Goal: Information Seeking & Learning: Find specific fact

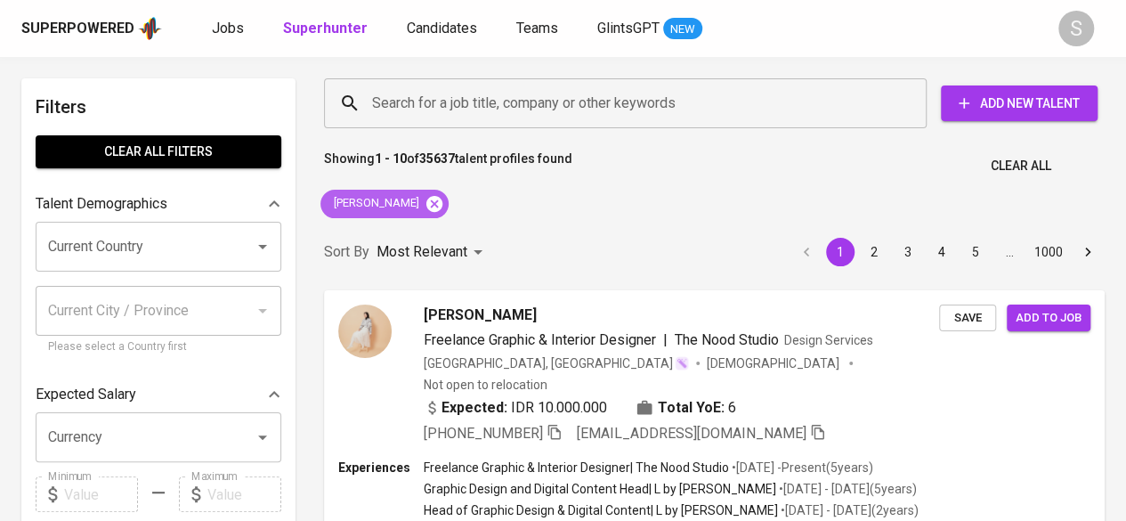
click at [424, 200] on icon at bounding box center [434, 204] width 20 height 20
click at [404, 241] on p "Most Relevant" at bounding box center [421, 251] width 91 height 21
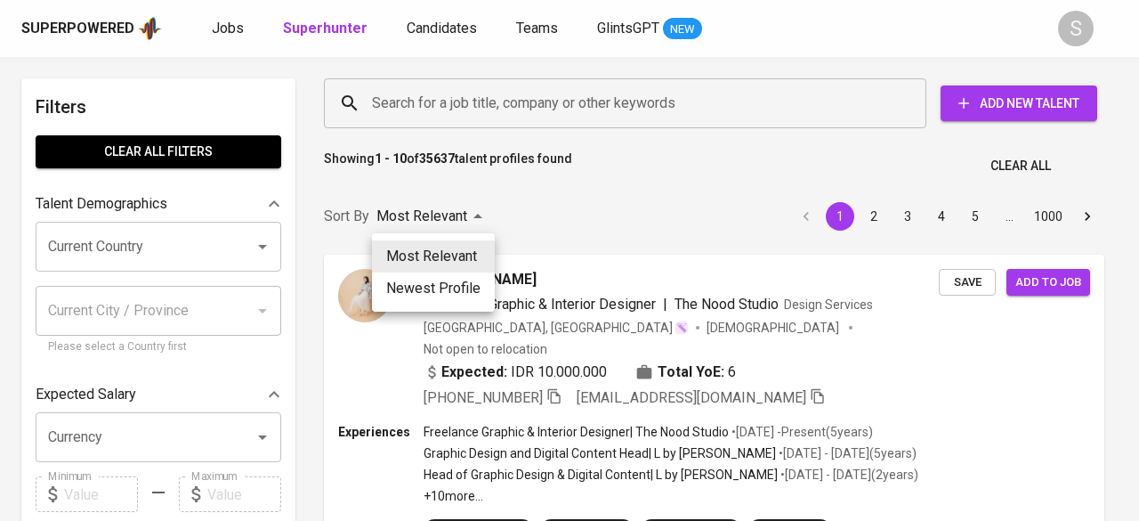
click at [422, 97] on div at bounding box center [569, 260] width 1139 height 521
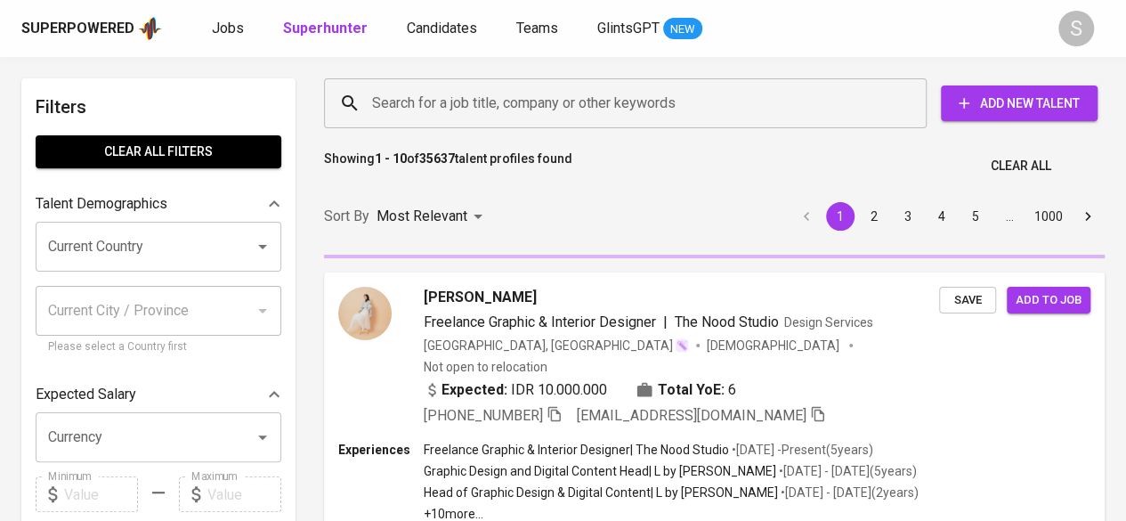
click at [507, 196] on div "Sort By Most Relevant MOST_RELEVANT 1 2 3 4 5 … 1000" at bounding box center [714, 217] width 802 height 54
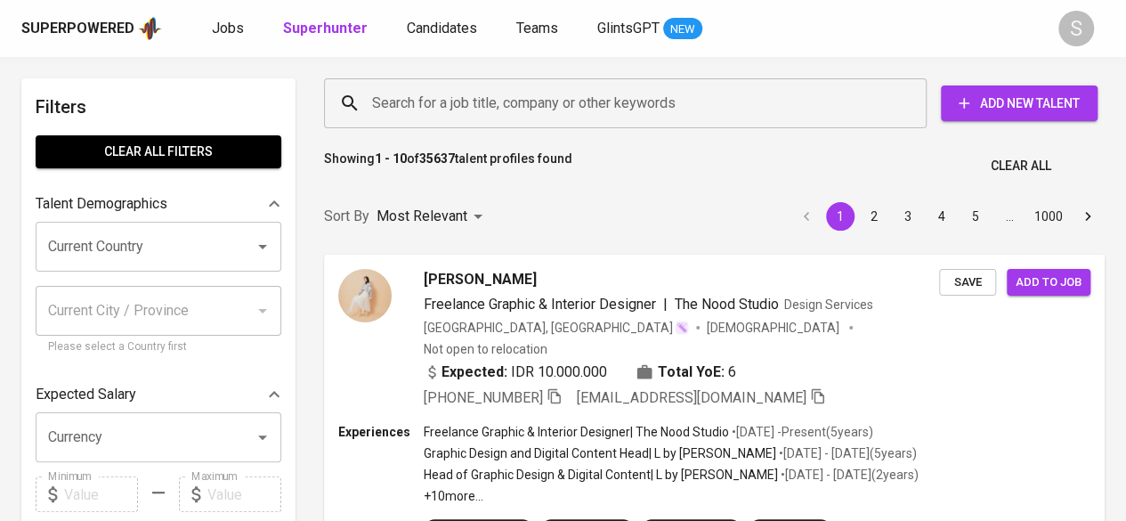
click at [390, 103] on input "Search for a job title, company or other keywords" at bounding box center [629, 103] width 524 height 34
click at [479, 107] on input "Search for a job title, company or other keywords" at bounding box center [629, 103] width 524 height 34
click at [448, 115] on input "Search for a job title, company or other keywords" at bounding box center [629, 103] width 524 height 34
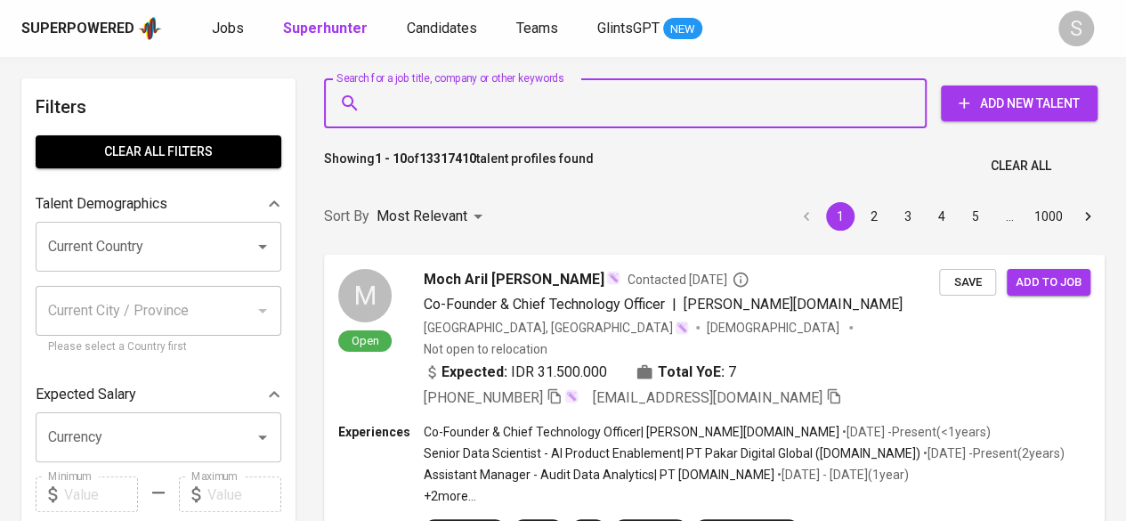
paste input "[PERSON_NAME][EMAIL_ADDRESS][DOMAIN_NAME]"
type input "[PERSON_NAME][EMAIL_ADDRESS][DOMAIN_NAME]"
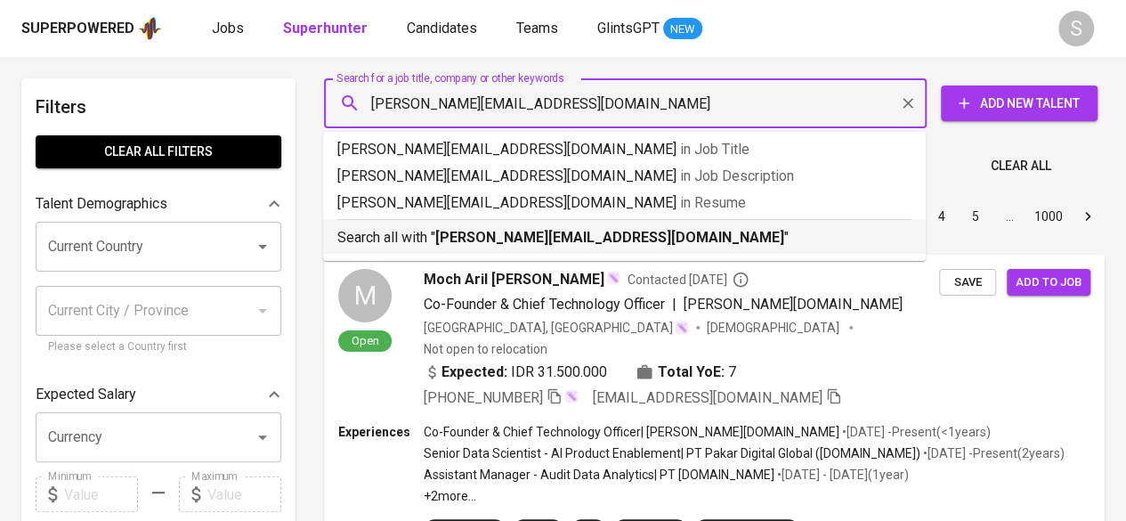
click at [483, 227] on p "Search all with " [PERSON_NAME][EMAIL_ADDRESS][DOMAIN_NAME] "" at bounding box center [624, 237] width 574 height 21
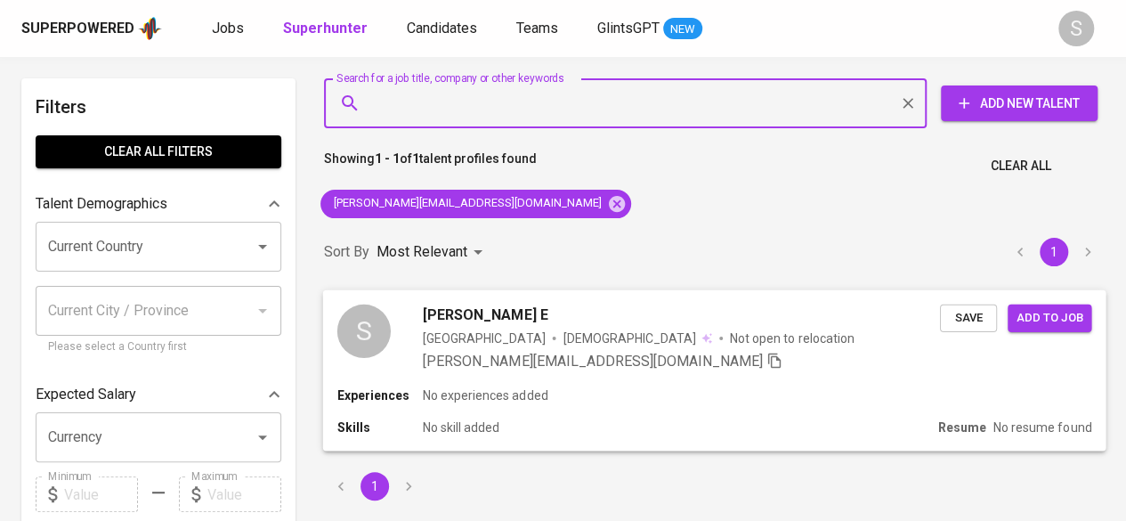
click at [646, 419] on div "Skills No skill added" at bounding box center [633, 427] width 593 height 18
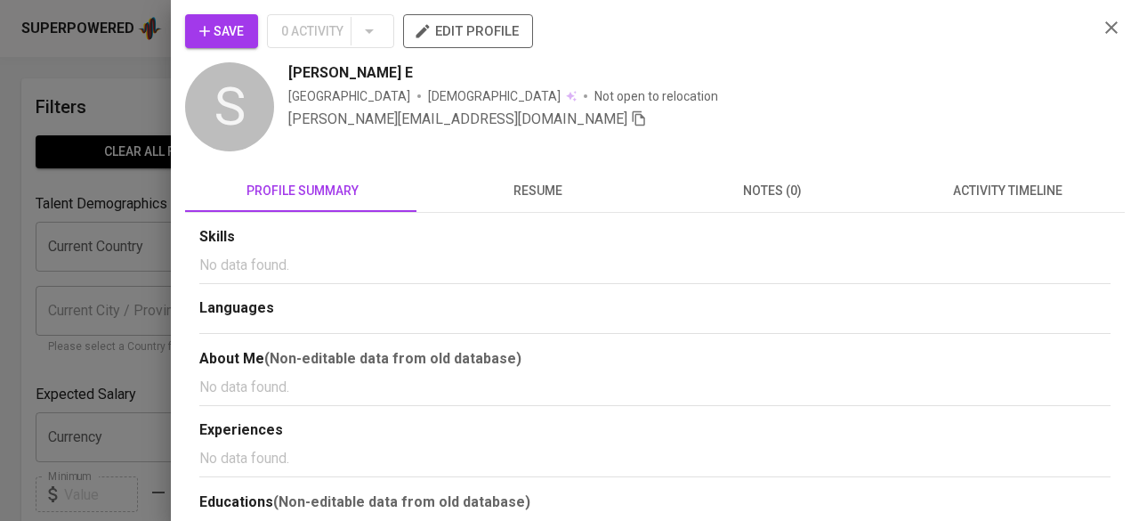
click at [527, 188] on span "resume" at bounding box center [538, 191] width 214 height 22
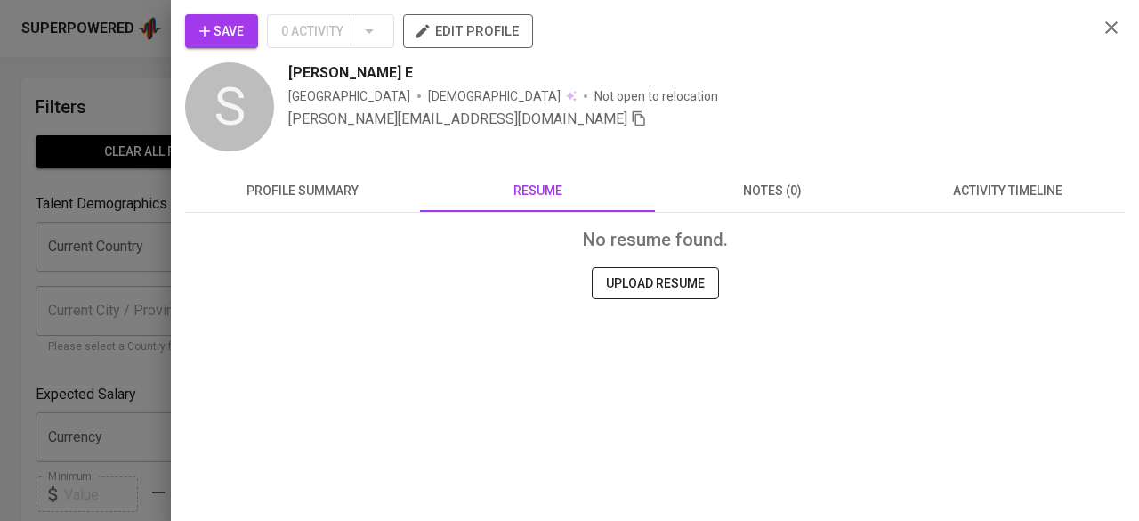
click at [1110, 30] on icon "button" at bounding box center [1111, 27] width 21 height 21
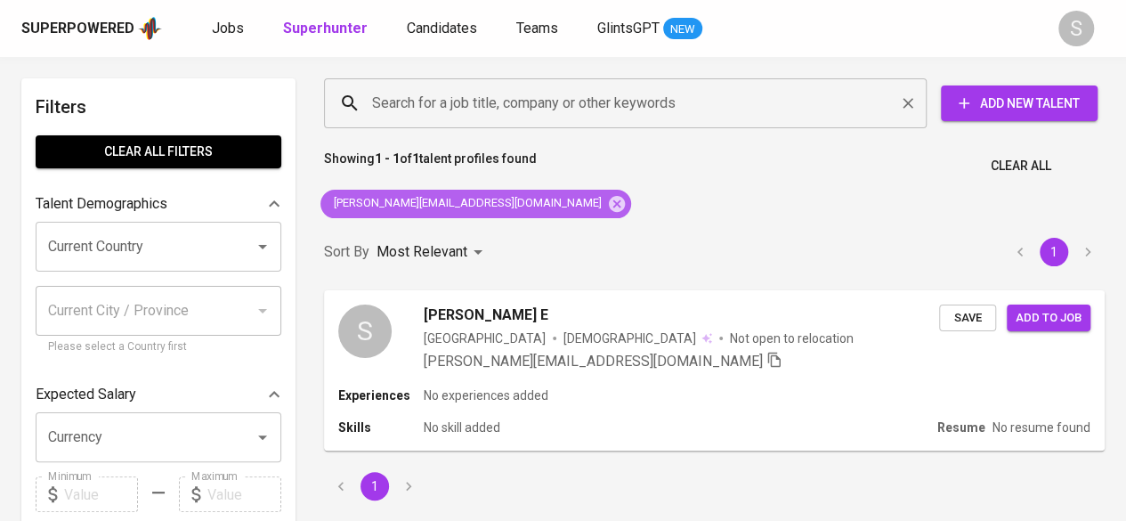
drag, startPoint x: 502, startPoint y: 204, endPoint x: 436, endPoint y: 87, distance: 133.9
click at [607, 204] on icon at bounding box center [617, 204] width 20 height 20
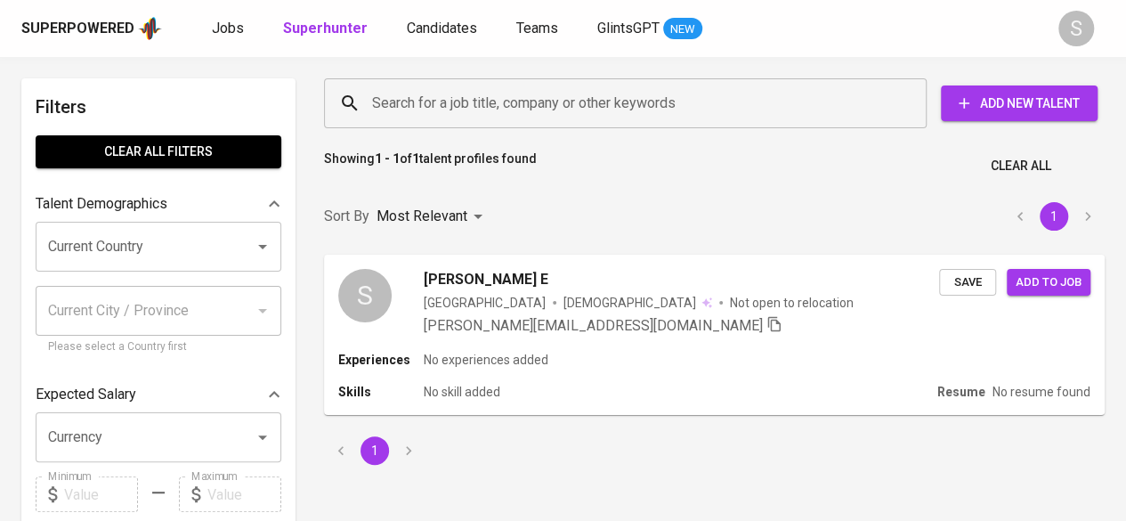
click at [441, 103] on input "Search for a job title, company or other keywords" at bounding box center [629, 103] width 524 height 34
paste input "[EMAIL_ADDRESS][DOMAIN_NAME]"
type input "[EMAIL_ADDRESS][DOMAIN_NAME]"
click at [441, 103] on input "[EMAIL_ADDRESS][DOMAIN_NAME]" at bounding box center [629, 103] width 524 height 34
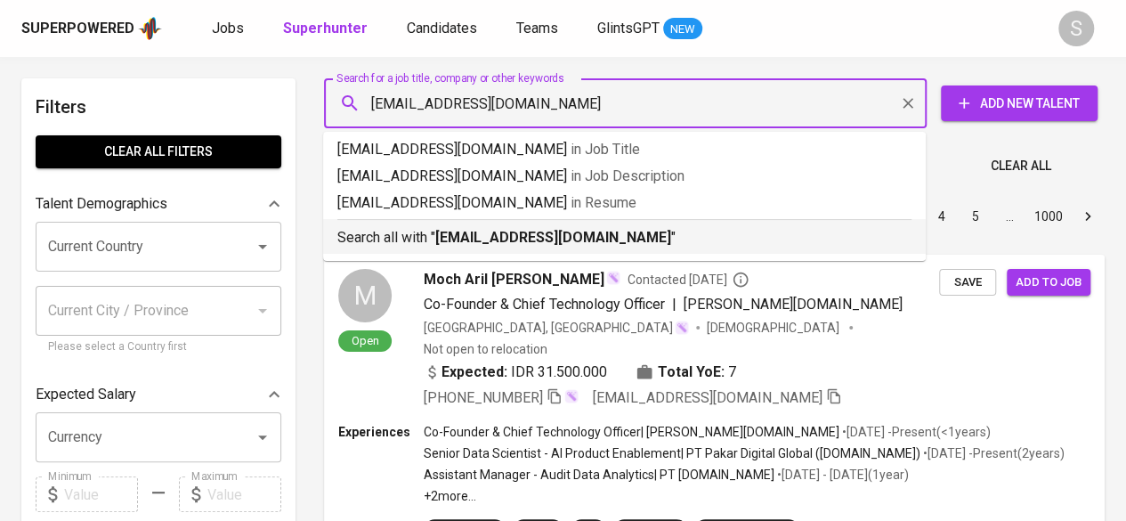
click at [574, 230] on b "[EMAIL_ADDRESS][DOMAIN_NAME]" at bounding box center [553, 237] width 236 height 17
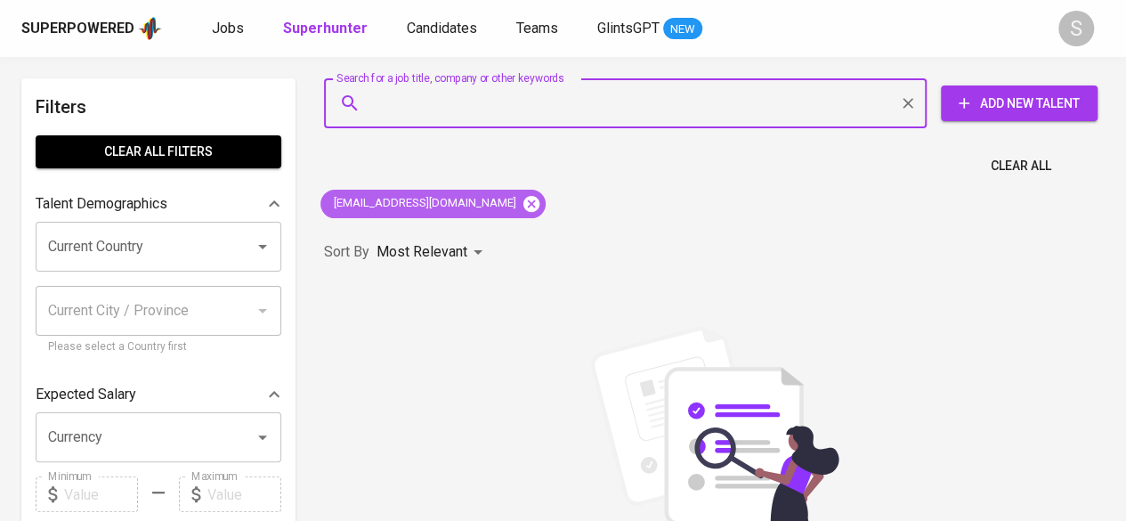
click at [529, 197] on icon at bounding box center [531, 203] width 16 height 16
